Goal: Information Seeking & Learning: Learn about a topic

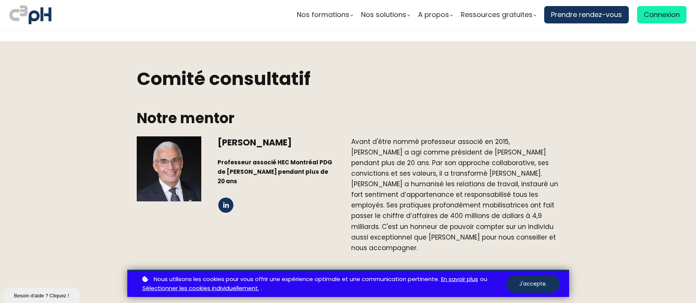
scroll to position [806, 0]
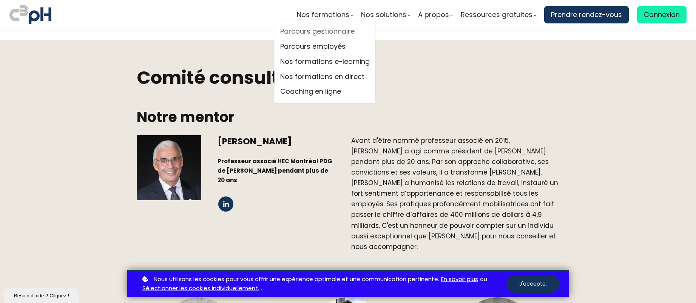
click at [340, 32] on link "Parcours gestionnaire" at bounding box center [324, 31] width 89 height 11
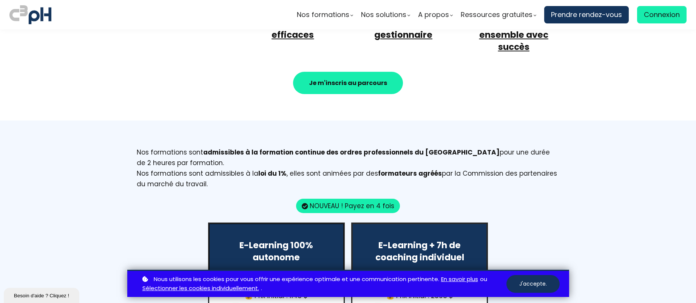
scroll to position [583, 0]
